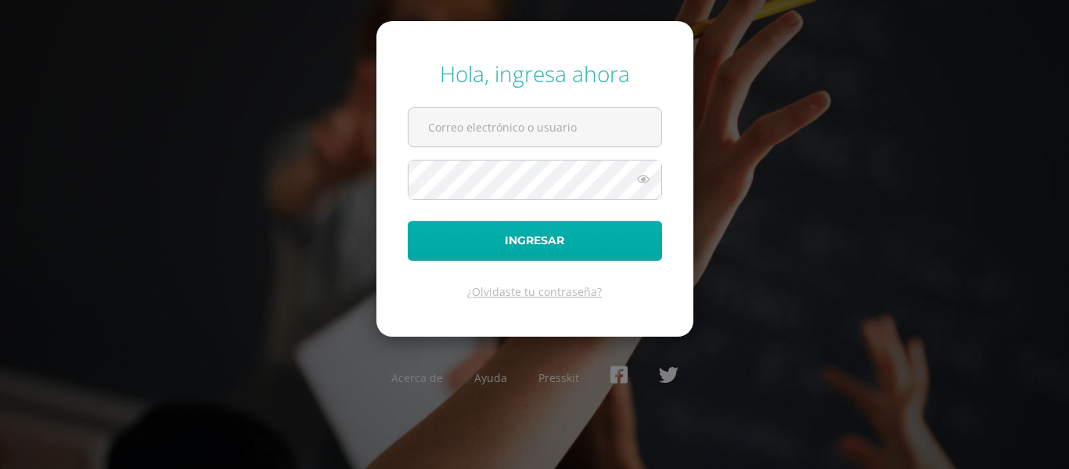
type input "[EMAIL_ADDRESS][DOMAIN_NAME]"
click at [491, 236] on button "Ingresar" at bounding box center [535, 241] width 254 height 40
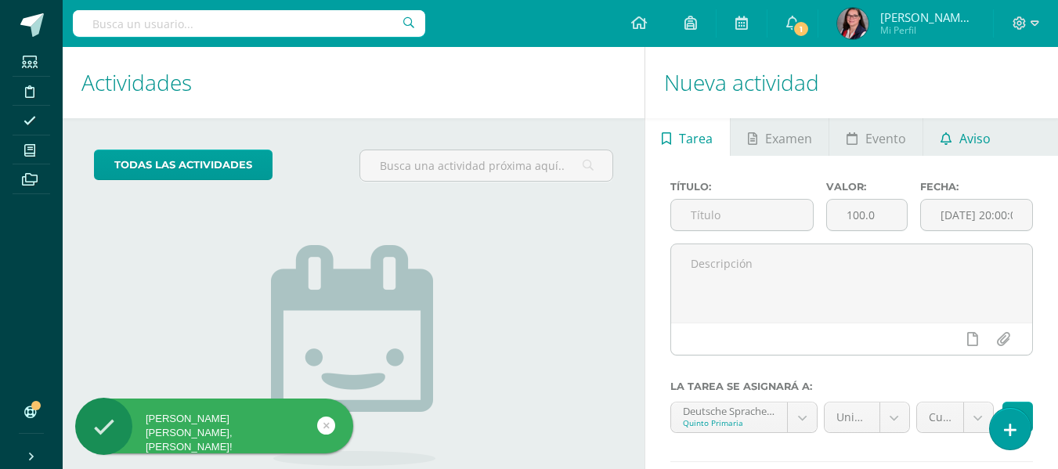
click at [976, 139] on span "Aviso" at bounding box center [974, 139] width 31 height 38
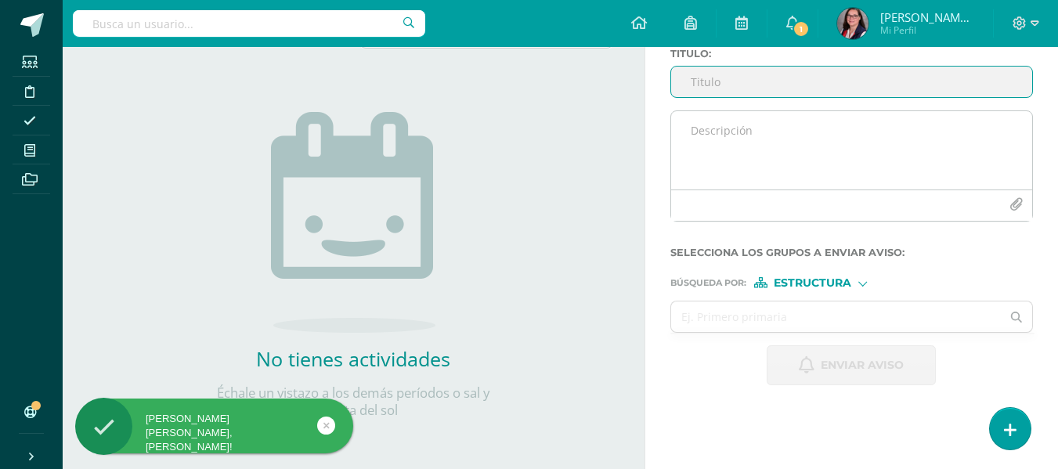
scroll to position [55, 0]
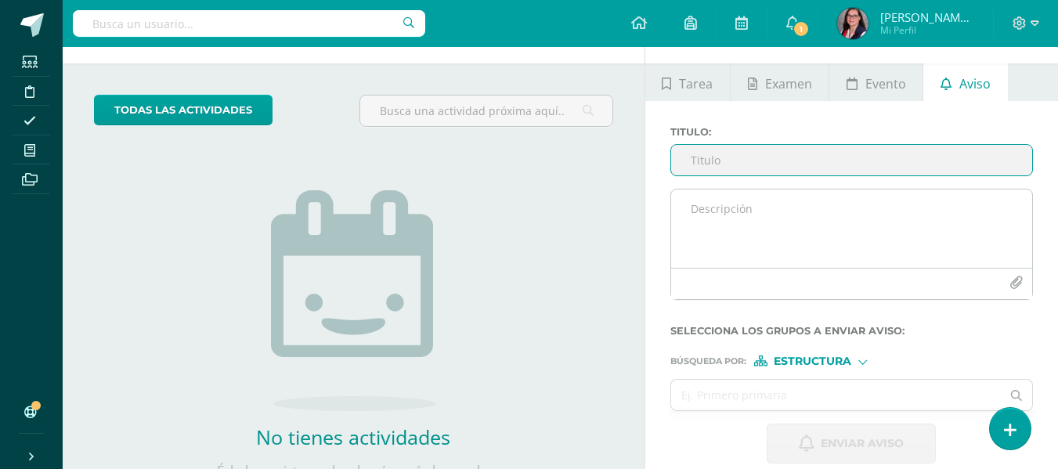
click at [742, 216] on textarea at bounding box center [851, 228] width 361 height 78
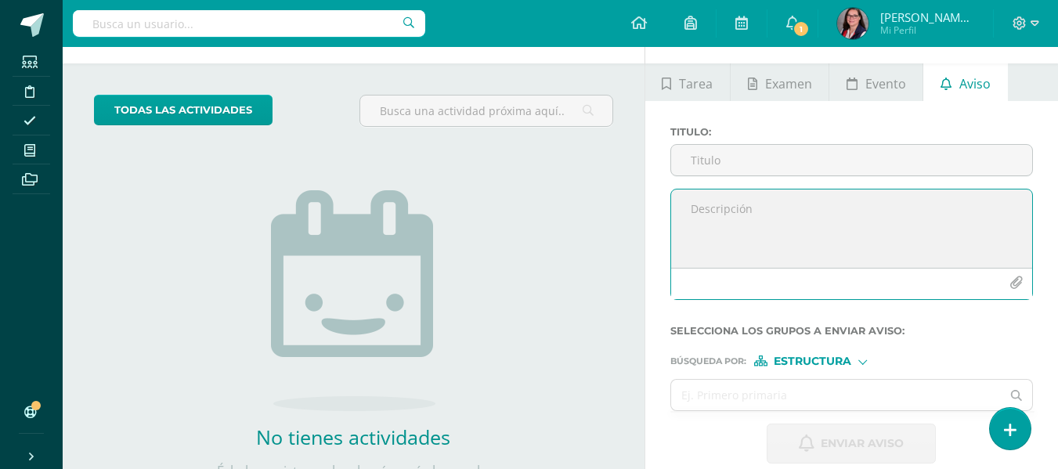
paste textarea "Estimados padres 5to alemán, esperamos se encuentren muy bien. Les enviamos el …"
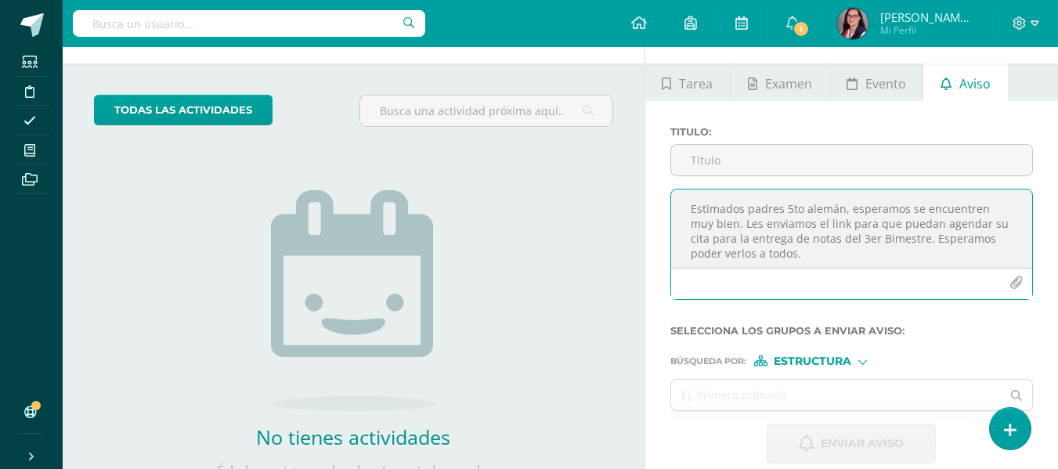
click at [922, 237] on textarea "Estimados padres 5to alemán, esperamos se encuentren muy bien. Les enviamos el …" at bounding box center [851, 228] width 361 height 78
click at [958, 245] on textarea "Estimados padres 5to alemán, esperamos se encuentren muy bien. Les enviamos el …" at bounding box center [851, 228] width 361 height 78
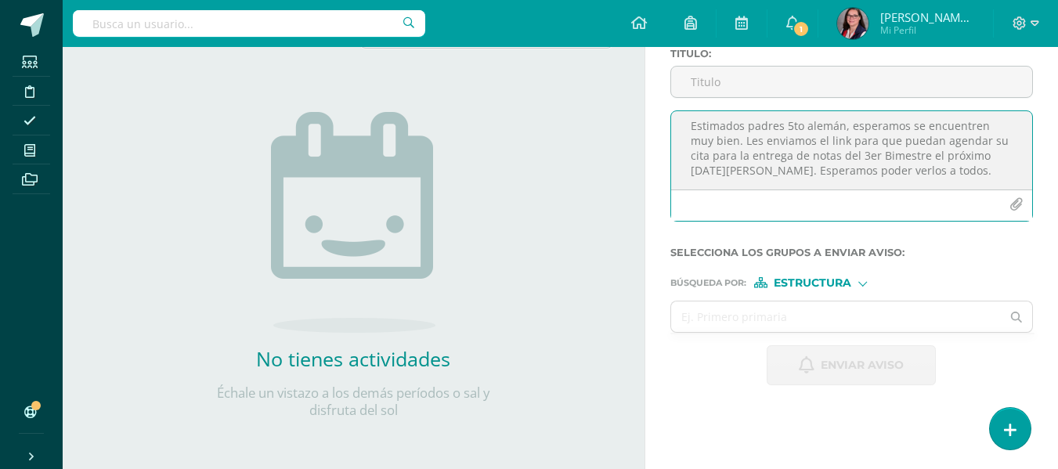
scroll to position [0, 0]
type textarea "Estimados padres 5to alemán, esperamos se encuentren muy bien. Les enviamos el …"
click at [751, 87] on input "Titulo :" at bounding box center [851, 82] width 361 height 31
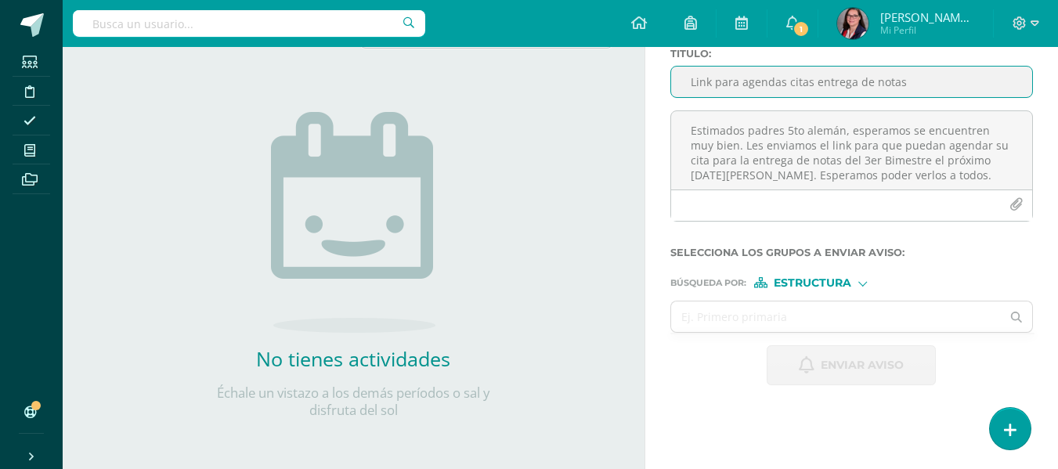
click at [783, 79] on input "Link para agendas citas entrega de notas" at bounding box center [851, 82] width 361 height 31
click at [810, 85] on input "Link para agendar citas entrega de notas" at bounding box center [851, 82] width 361 height 31
type input "Link para agendar cita entrega de notas"
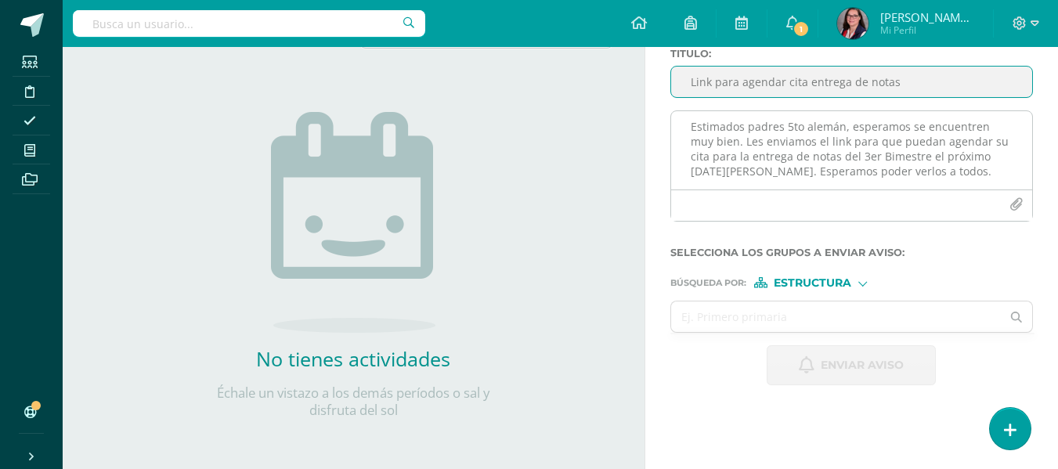
scroll to position [5, 0]
click at [981, 175] on textarea "Estimados padres 5to alemán, esperamos se encuentren muy bien. Les enviamos el …" at bounding box center [851, 150] width 361 height 78
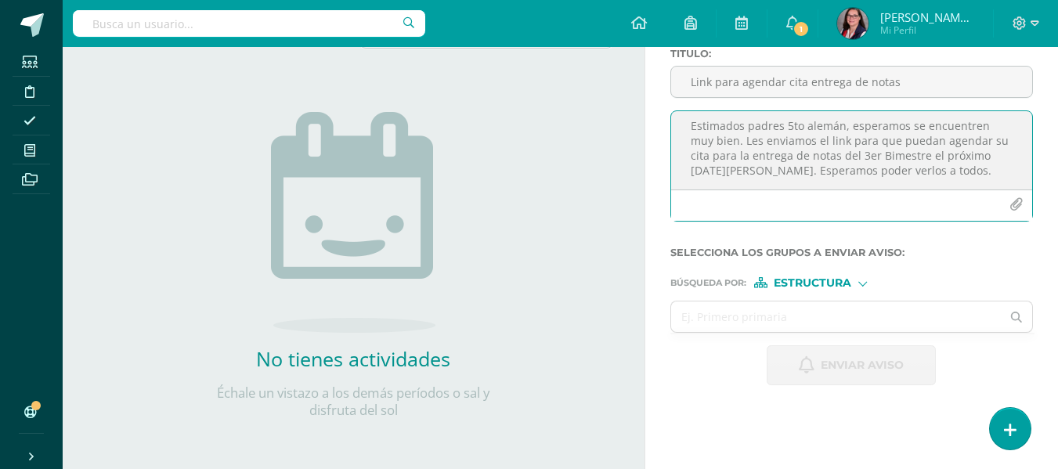
click at [982, 176] on textarea "Estimados padres 5to alemán, esperamos se encuentren muy bien. Les enviamos el …" at bounding box center [851, 150] width 361 height 78
paste textarea "[URL][DOMAIN_NAME]"
click at [1004, 167] on textarea "Estimados padres 5to alemán, esperamos se encuentren muy bien. Les enviamos el …" at bounding box center [851, 150] width 361 height 78
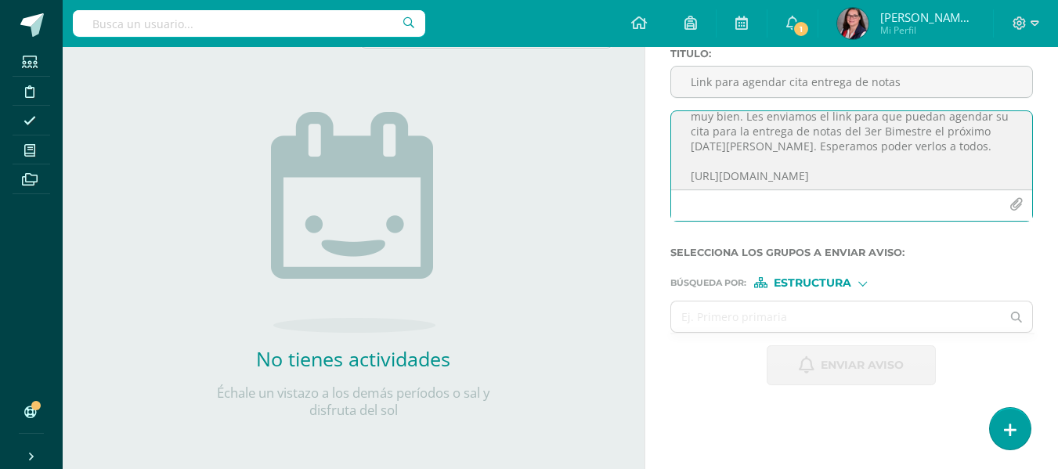
scroll to position [34, 0]
click at [1001, 171] on textarea "Estimados padres 5to alemán, esperamos se encuentren muy bien. Les enviamos el …" at bounding box center [851, 150] width 361 height 78
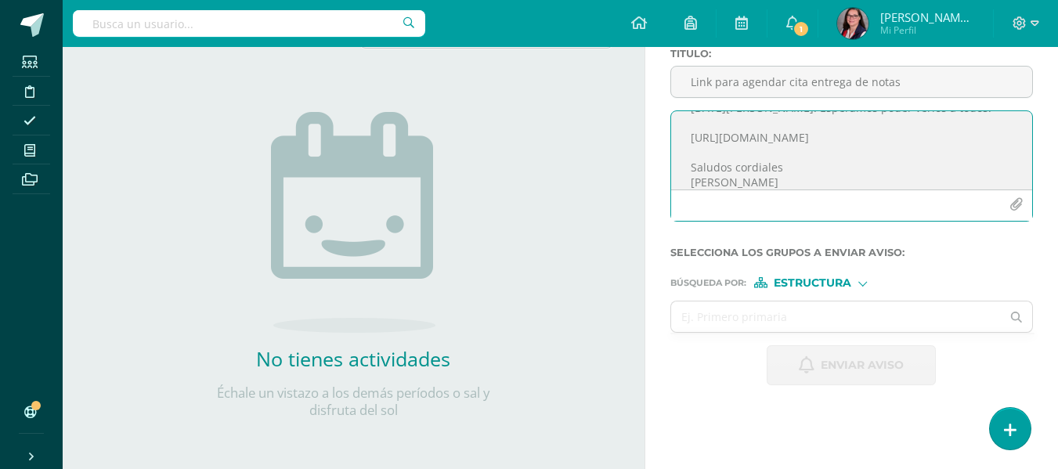
scroll to position [82, 0]
type textarea "Estimados padres 5to alemán, esperamos se encuentren muy bien. Les enviamos el …"
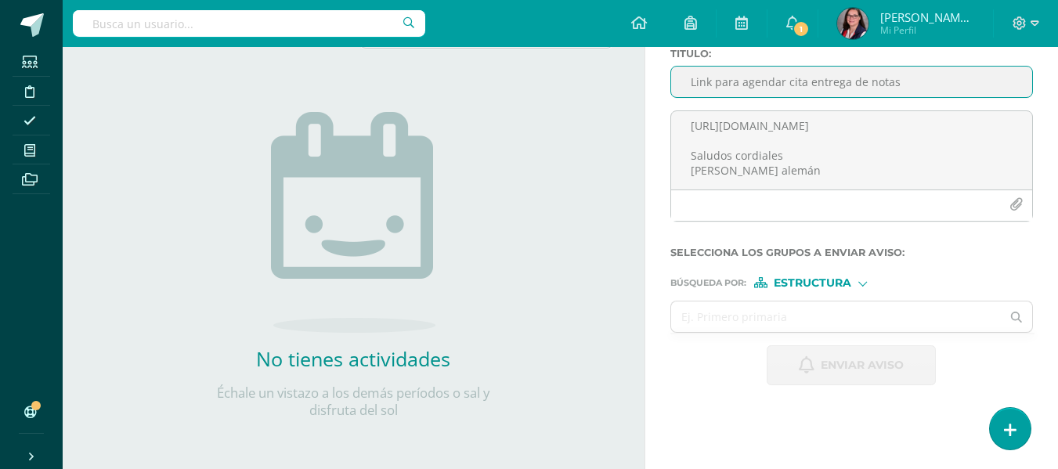
click at [907, 83] on input "Link para agendar cita entrega de notas" at bounding box center [851, 82] width 361 height 31
click at [743, 83] on input "Link para agendar cita entrega de notas" at bounding box center [851, 82] width 361 height 31
click at [822, 80] on input "Link entrega de notas" at bounding box center [851, 82] width 361 height 31
type input "Link entrega de notas [DATE]"
click at [762, 320] on input "text" at bounding box center [836, 316] width 330 height 31
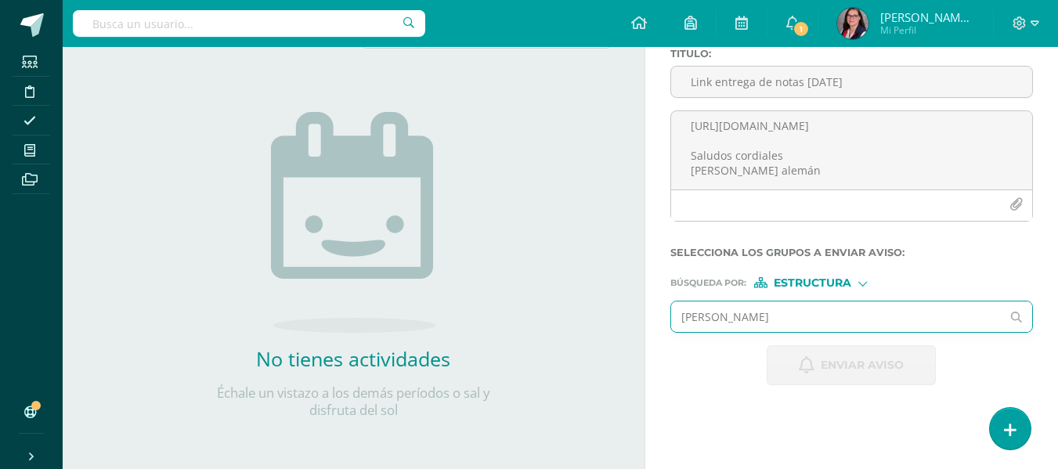
type input "quinto"
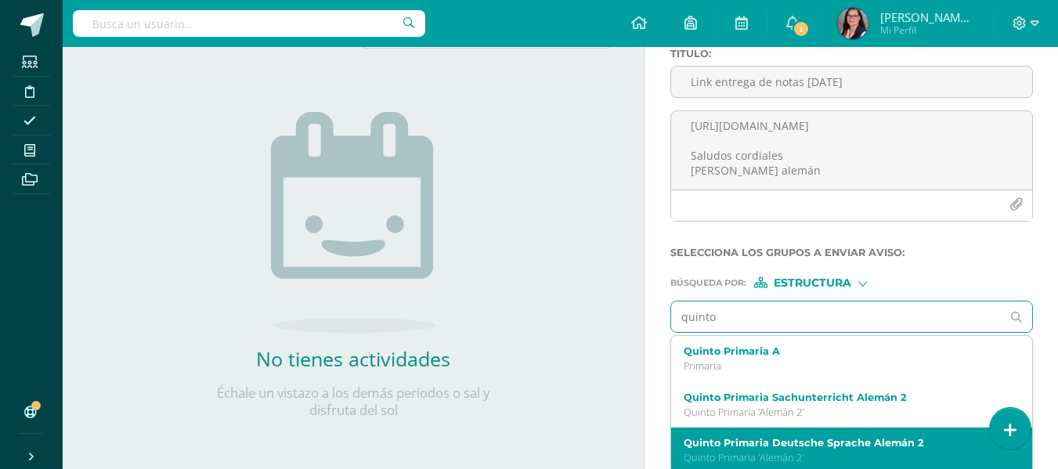
click at [805, 437] on label "Quinto Primaria Deutsche Sprache Alemán 2" at bounding box center [845, 443] width 323 height 12
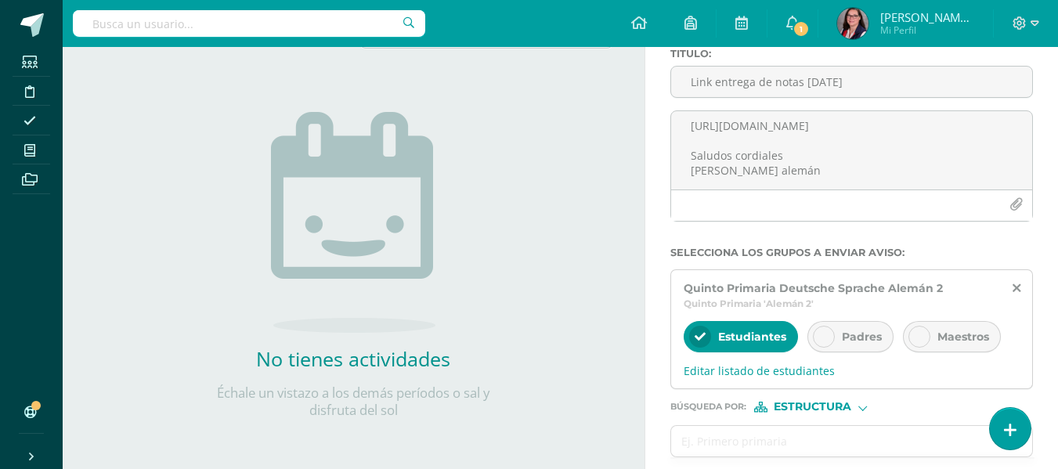
click at [830, 335] on div at bounding box center [824, 337] width 22 height 22
click at [858, 406] on div "Estructura" at bounding box center [812, 407] width 117 height 11
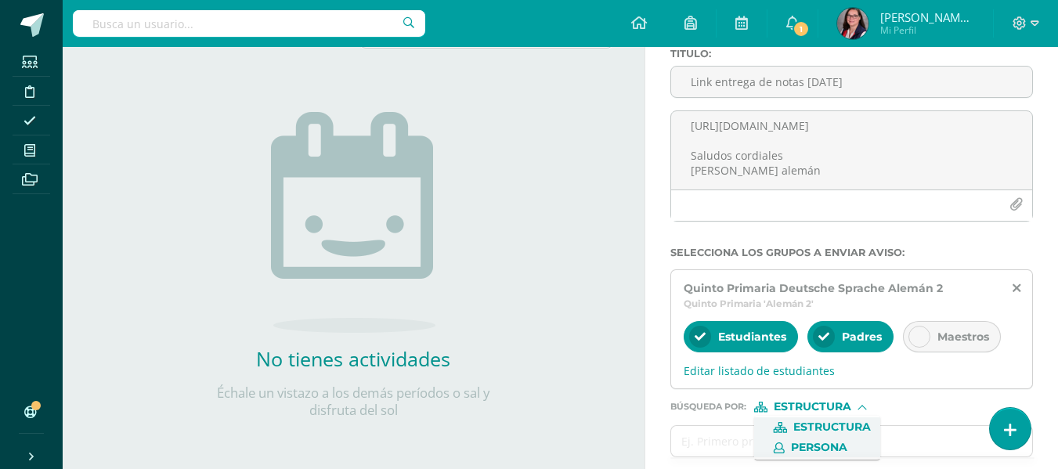
click at [845, 443] on span "Persona" at bounding box center [819, 447] width 56 height 9
click at [810, 442] on input "text" at bounding box center [836, 441] width 330 height 31
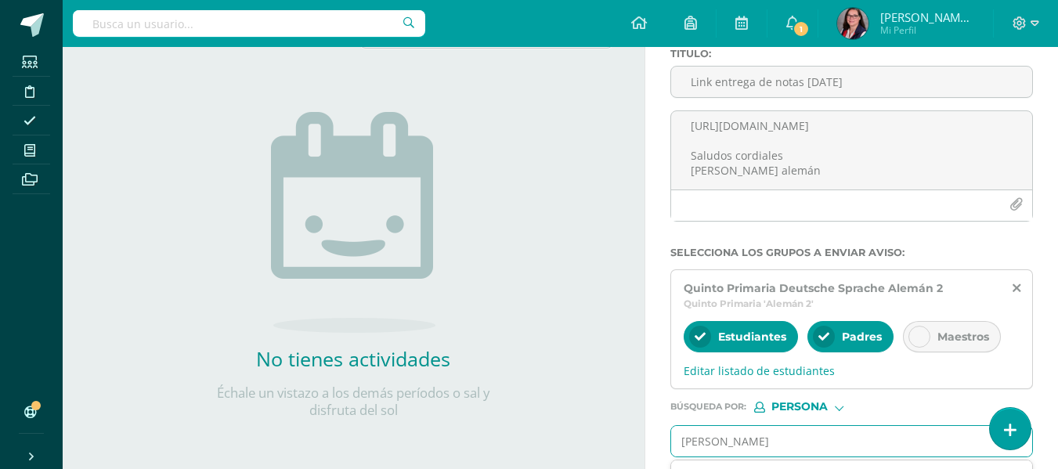
type input "[PERSON_NAME]"
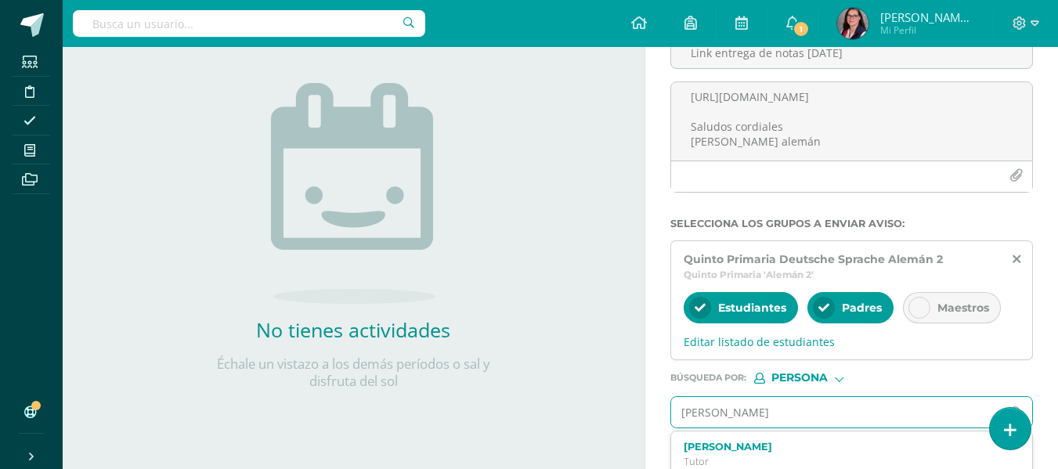
scroll to position [211, 0]
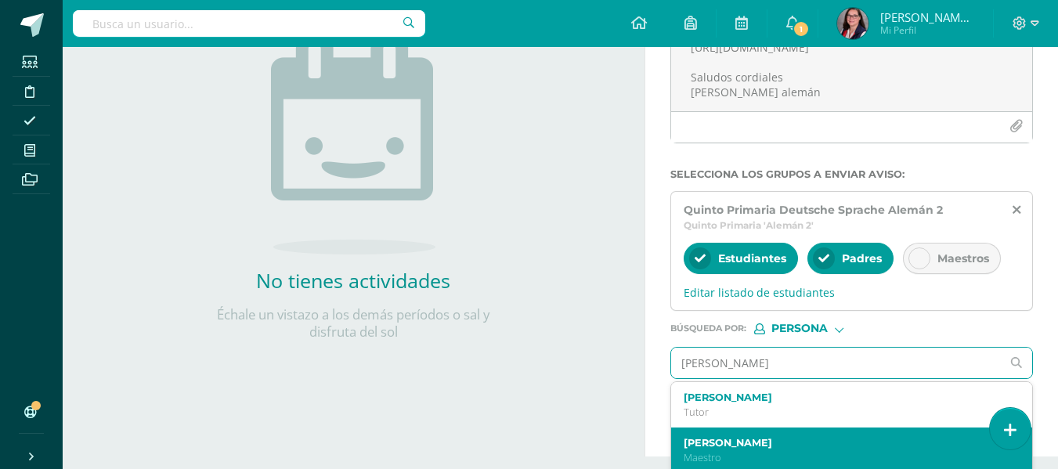
click at [782, 431] on div "[PERSON_NAME]" at bounding box center [851, 450] width 361 height 46
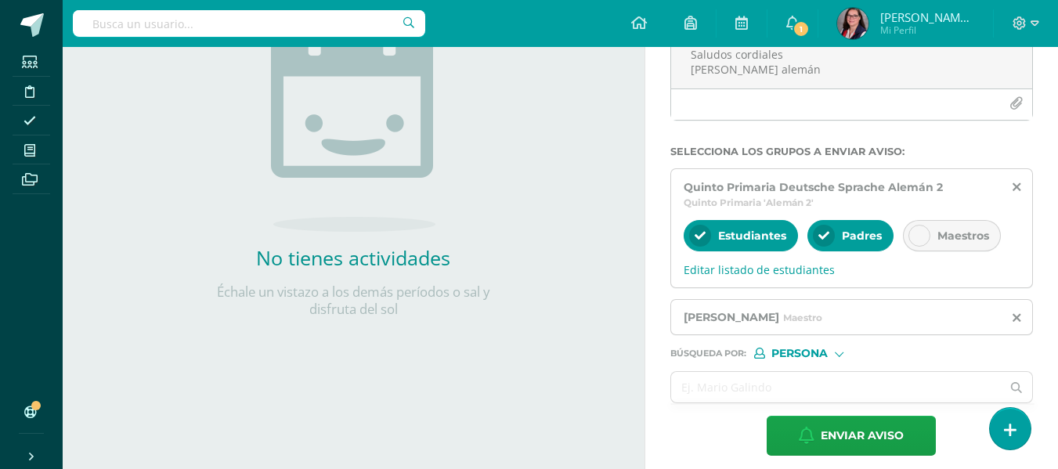
scroll to position [246, 0]
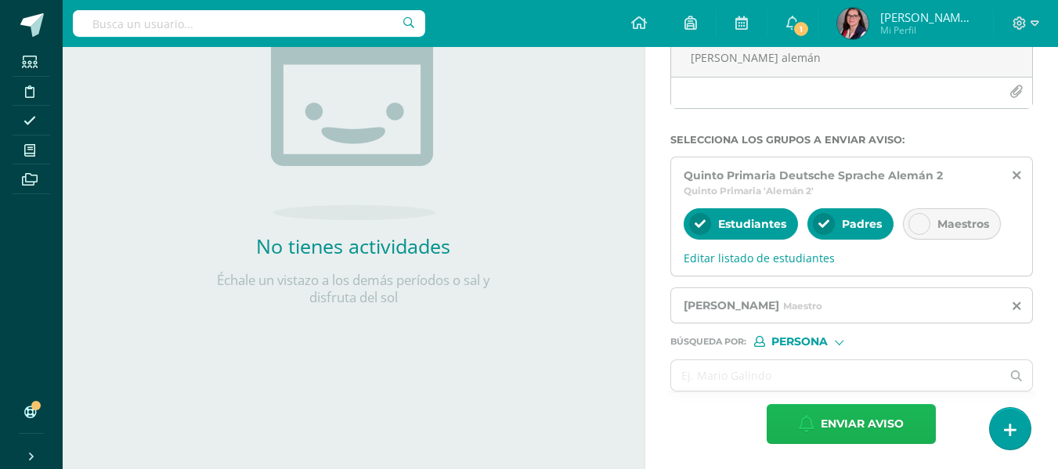
click at [864, 427] on span "Enviar aviso" at bounding box center [862, 424] width 83 height 38
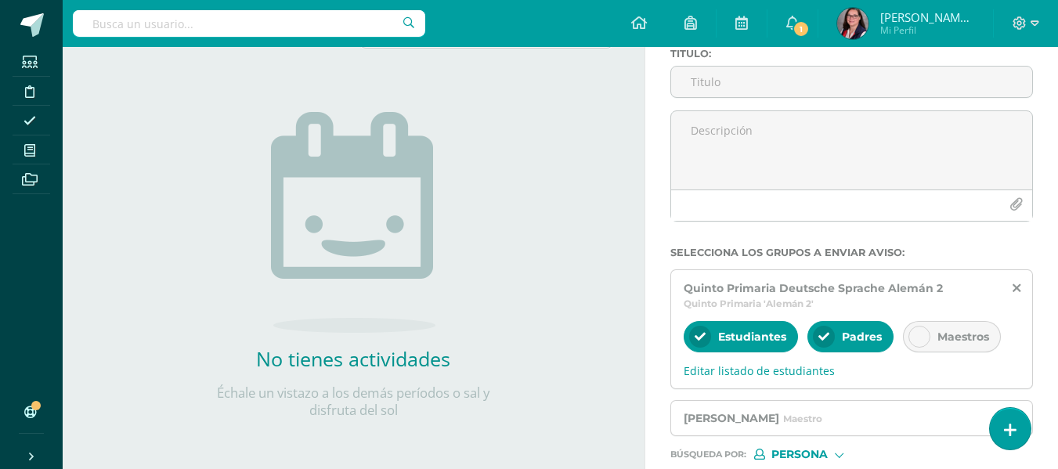
scroll to position [0, 0]
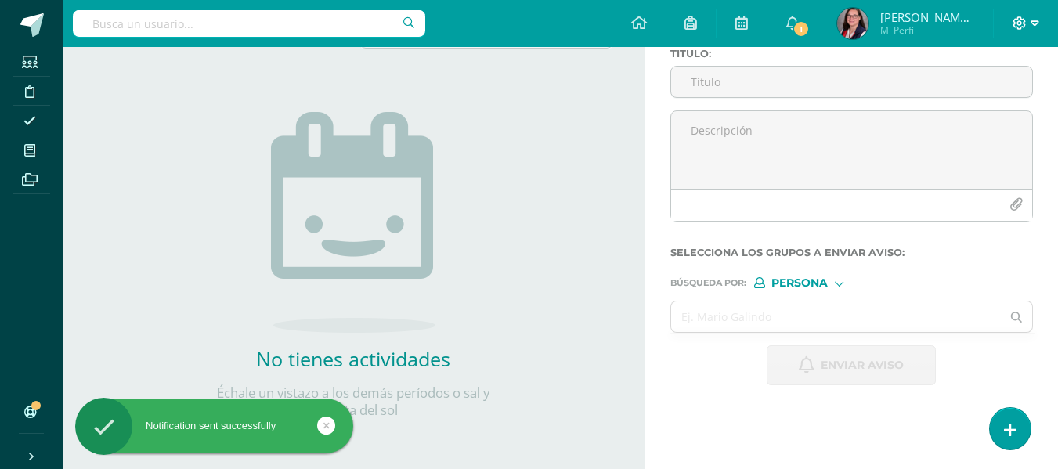
click at [1035, 22] on icon at bounding box center [1034, 23] width 9 height 14
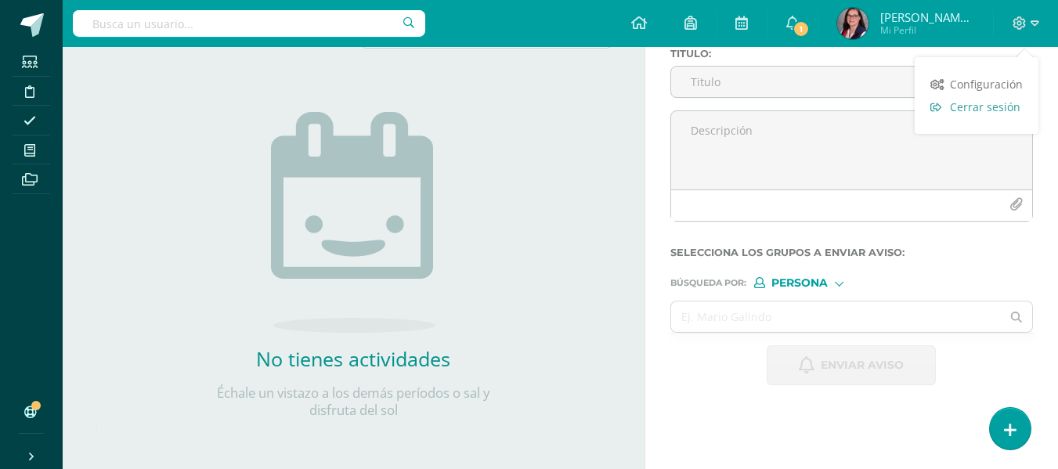
click at [989, 108] on span "Cerrar sesión" at bounding box center [985, 106] width 70 height 15
